Goal: Complete application form

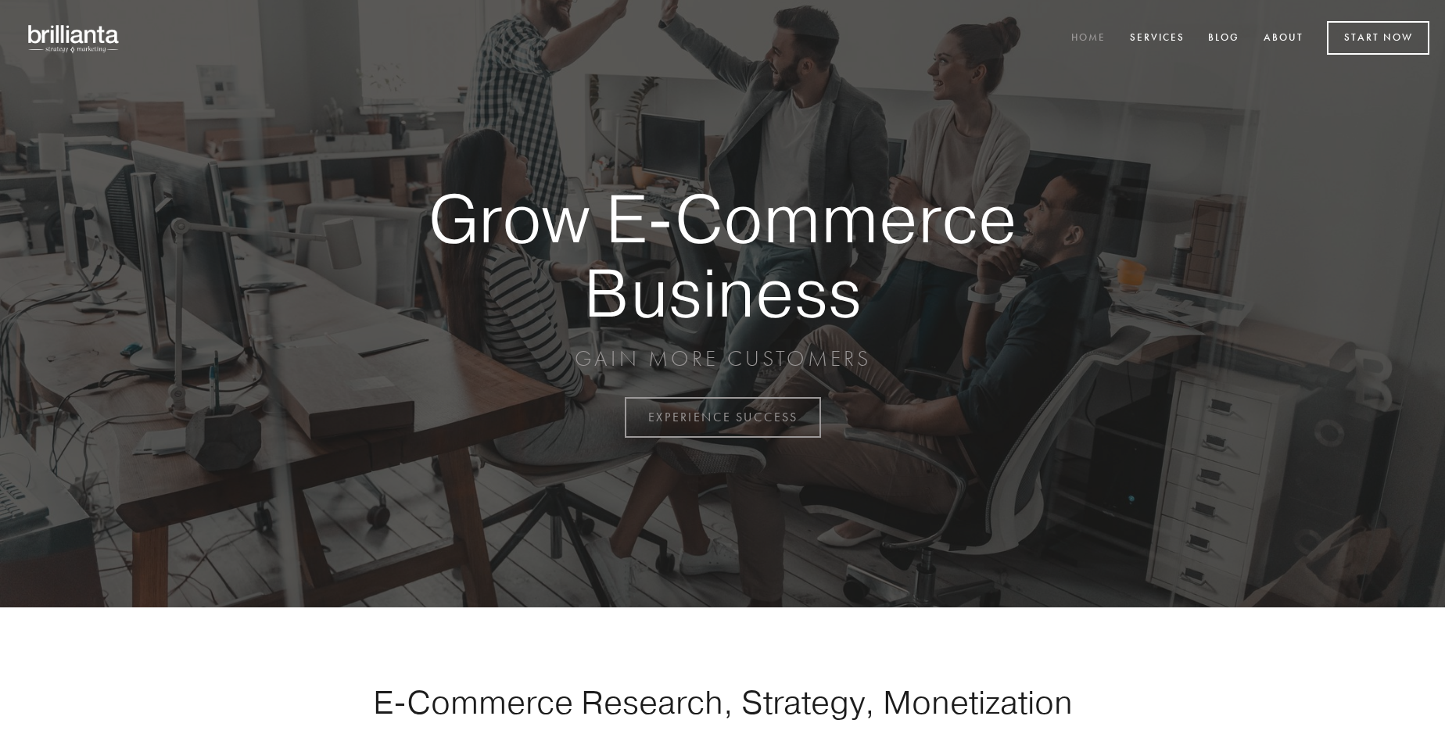
scroll to position [4100, 0]
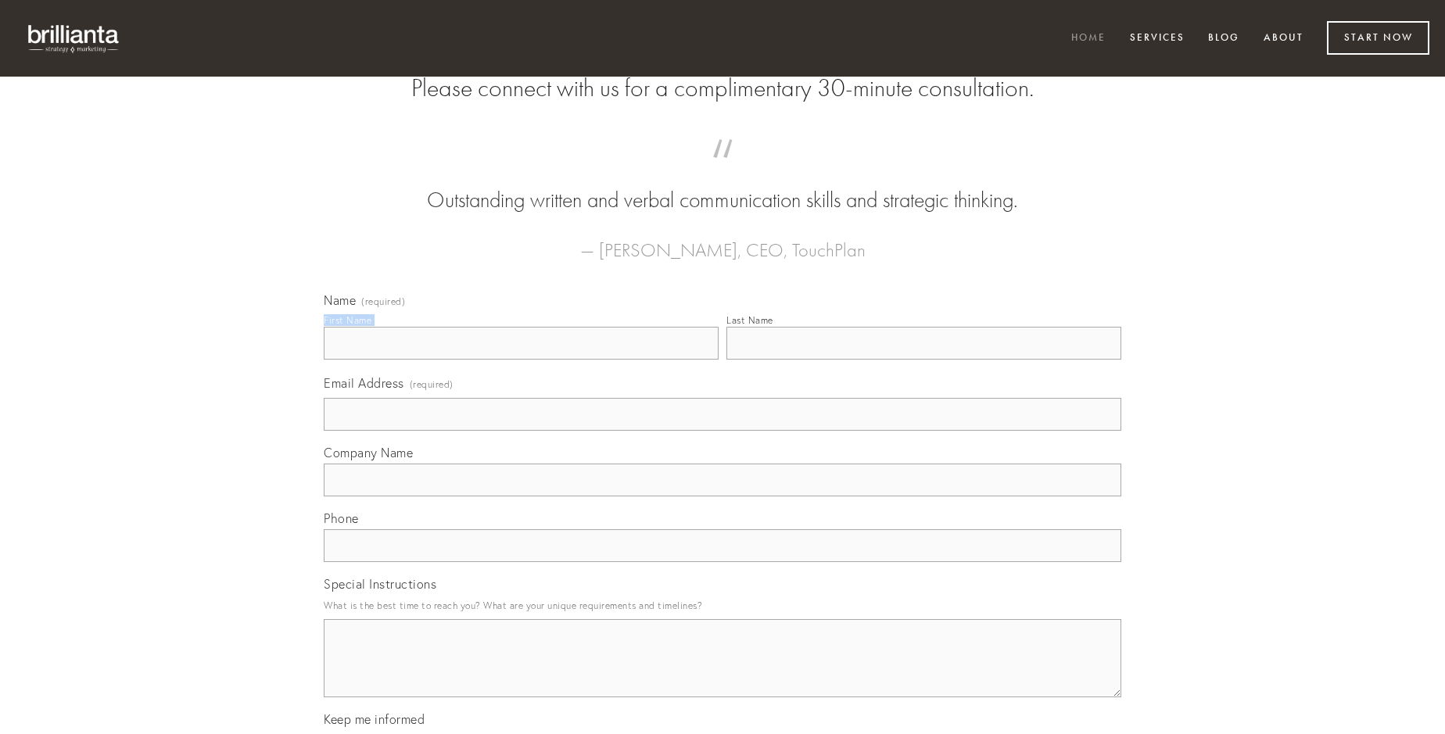
type input "[PERSON_NAME]"
click at [924, 360] on input "Last Name" at bounding box center [924, 343] width 395 height 33
type input "[PERSON_NAME]"
click at [723, 431] on input "Email Address (required)" at bounding box center [723, 414] width 798 height 33
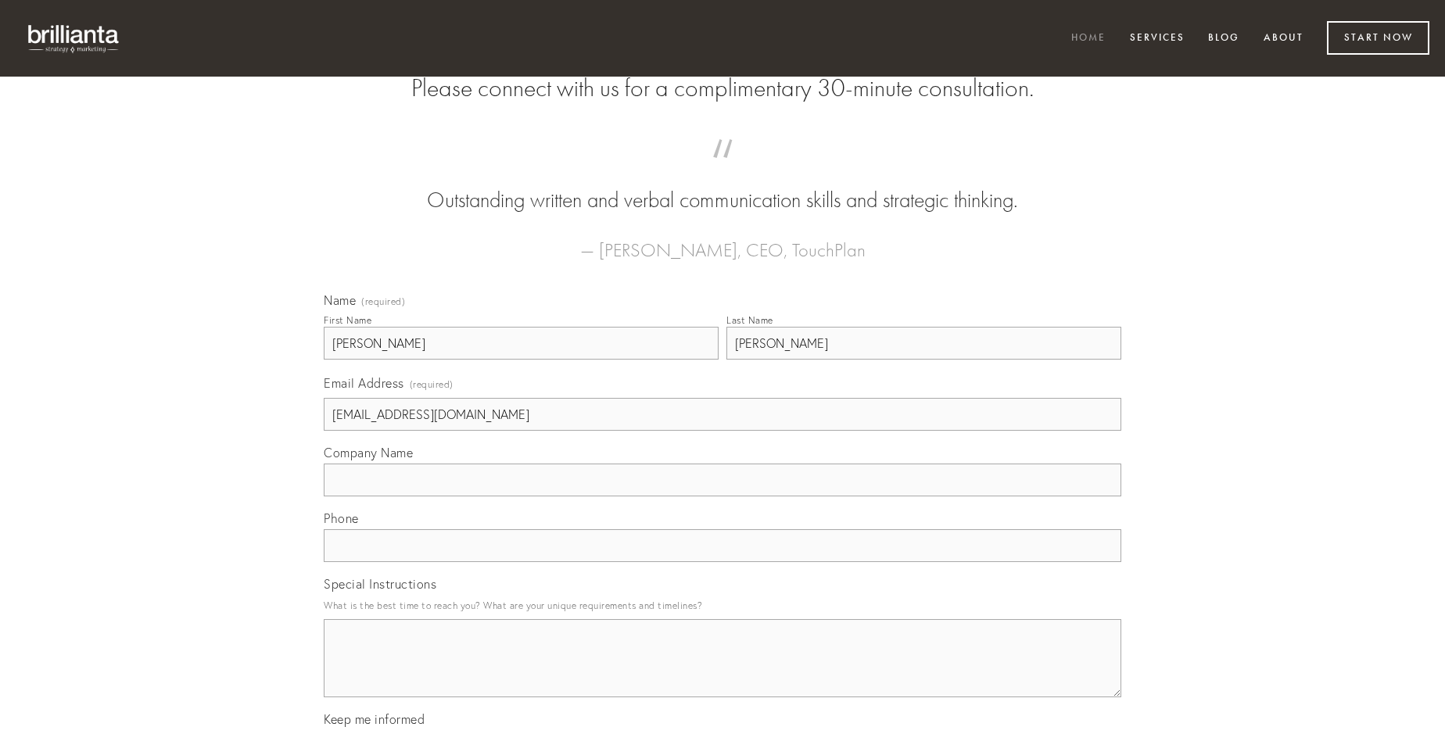
type input "[EMAIL_ADDRESS][DOMAIN_NAME]"
click at [723, 497] on input "Company Name" at bounding box center [723, 480] width 798 height 33
type input "ater"
click at [723, 562] on input "text" at bounding box center [723, 546] width 798 height 33
click at [723, 673] on textarea "Special Instructions" at bounding box center [723, 658] width 798 height 78
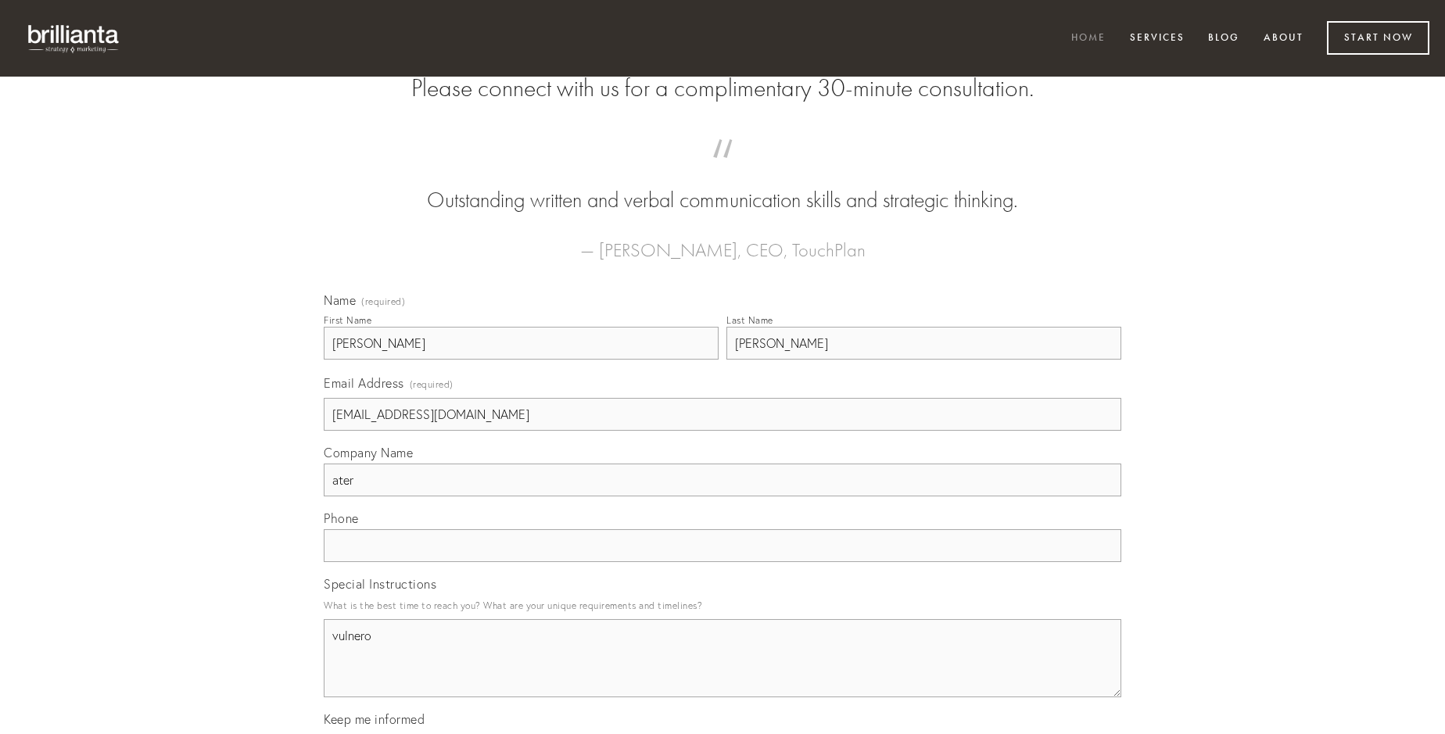
type textarea "vulnero"
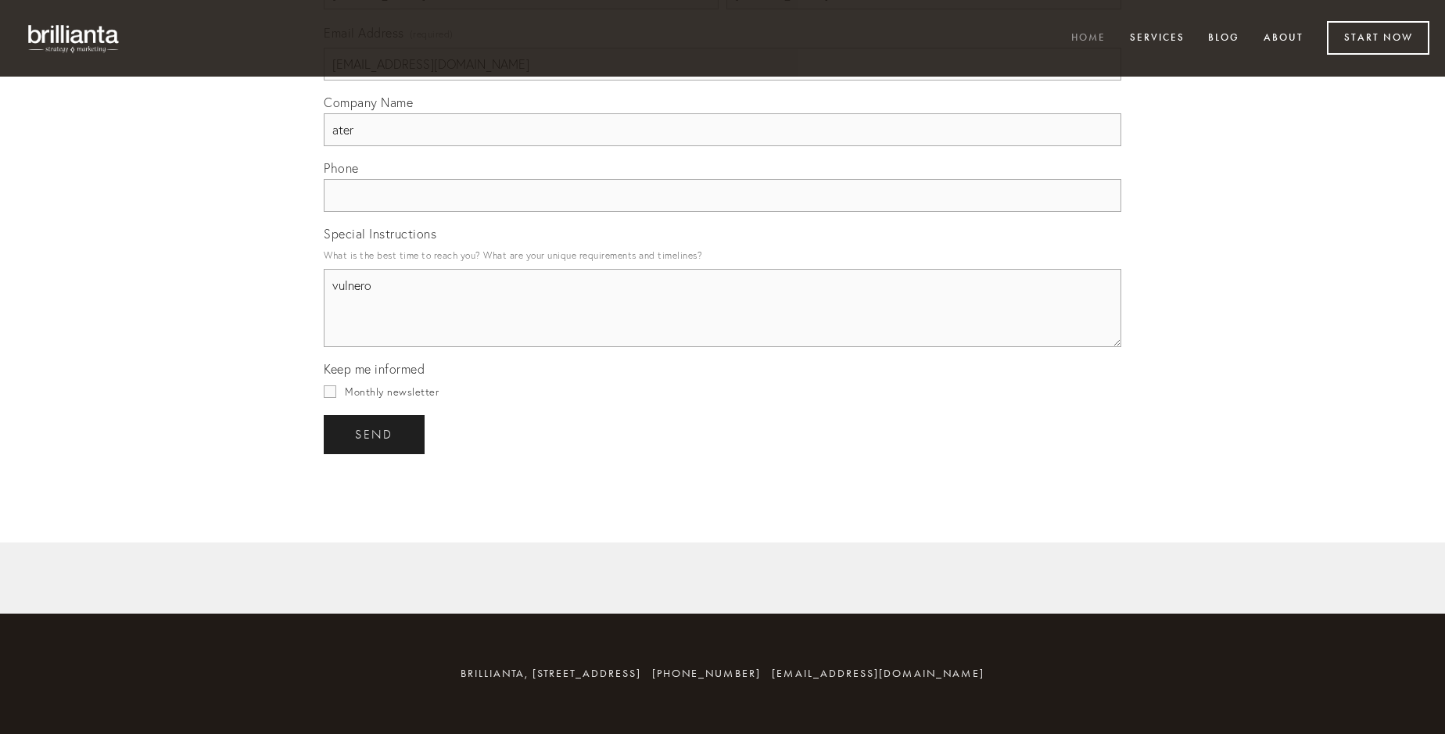
click at [375, 434] on span "send" at bounding box center [374, 435] width 38 height 14
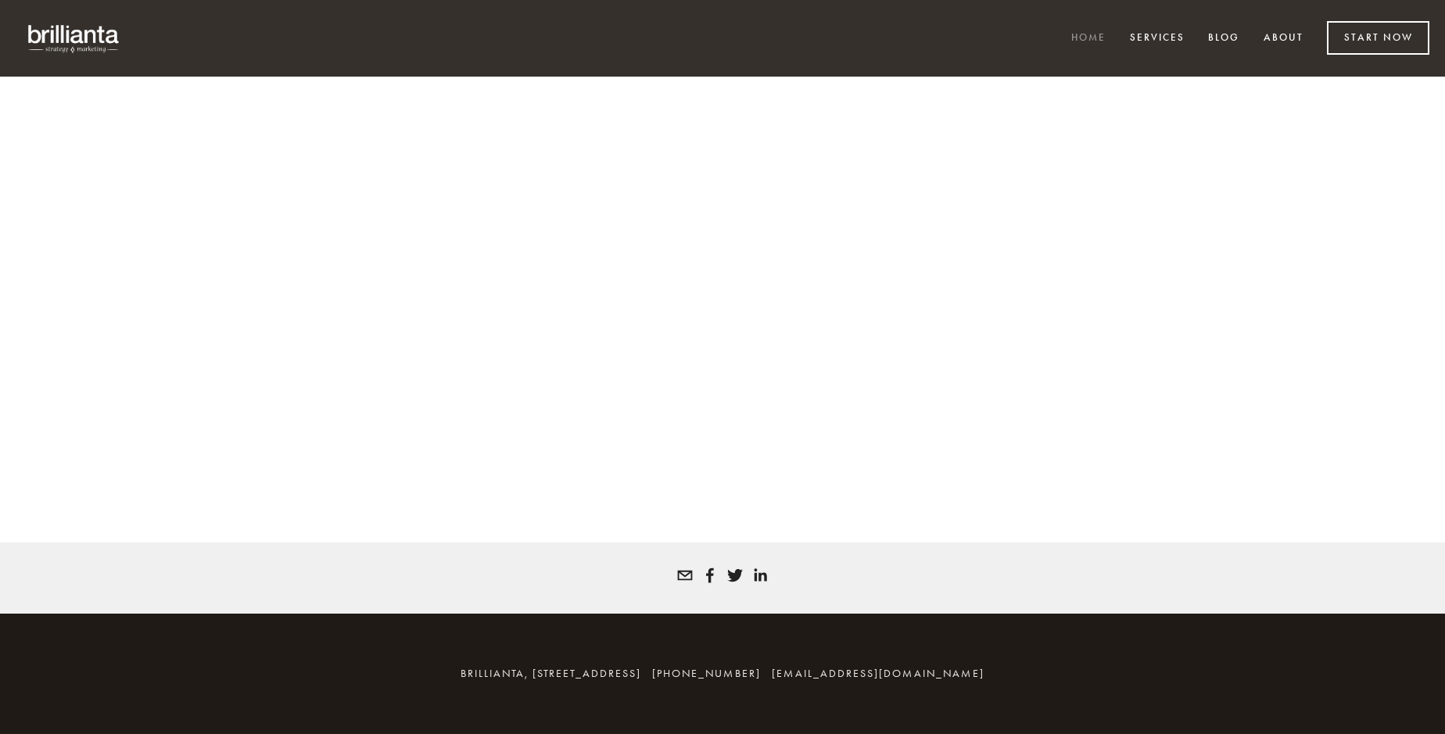
scroll to position [4079, 0]
